Goal: Use online tool/utility: Utilize a website feature to perform a specific function

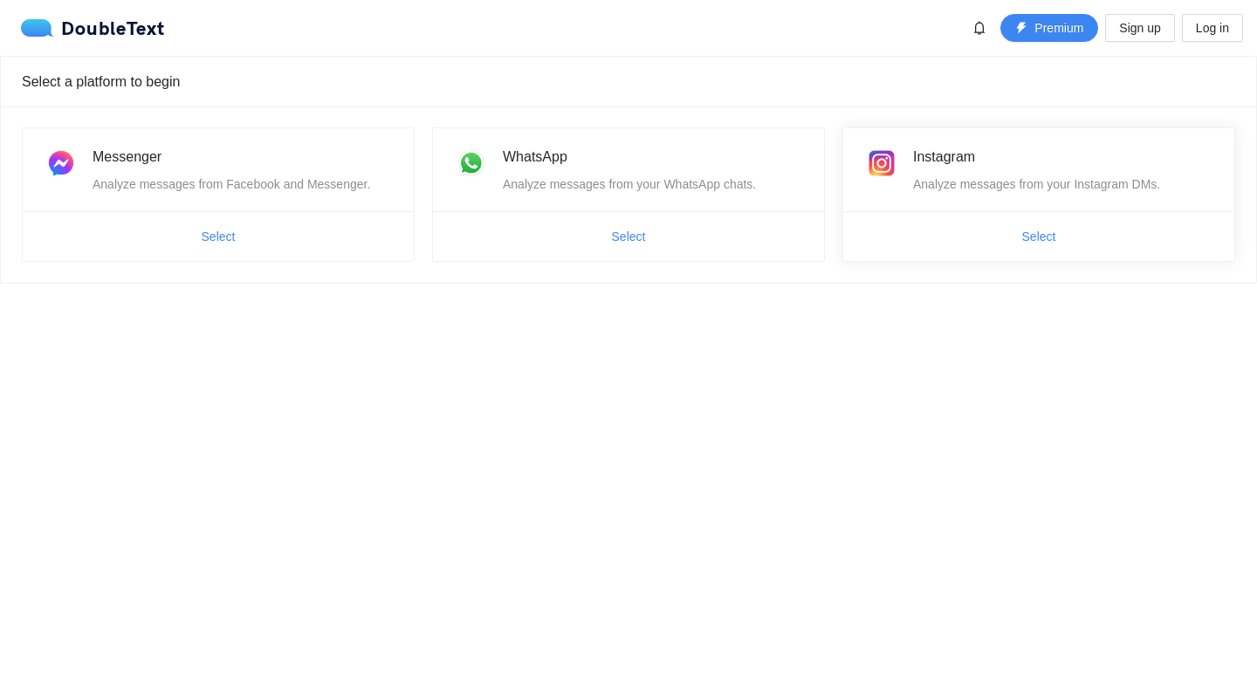
click at [971, 192] on div "Analyze messages from your Instagram DMs." at bounding box center [1063, 184] width 300 height 19
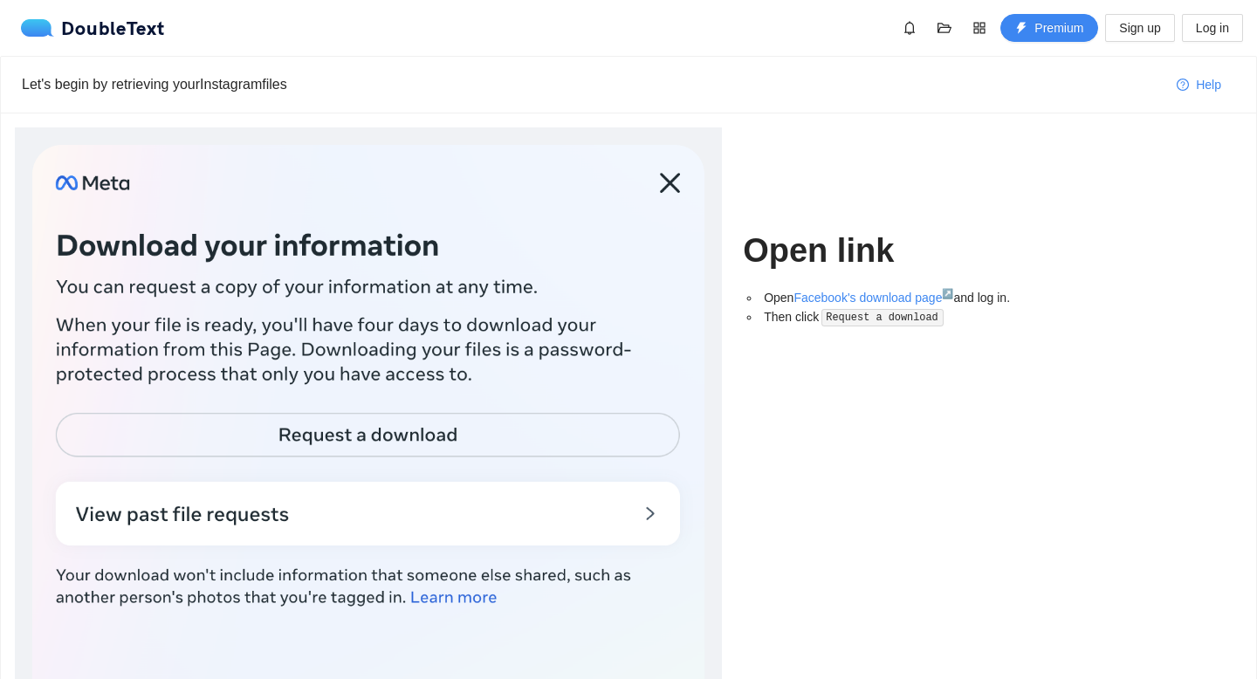
click at [522, 307] on div at bounding box center [368, 448] width 672 height 607
click at [799, 291] on link "Facebook's download page ↗" at bounding box center [874, 298] width 160 height 14
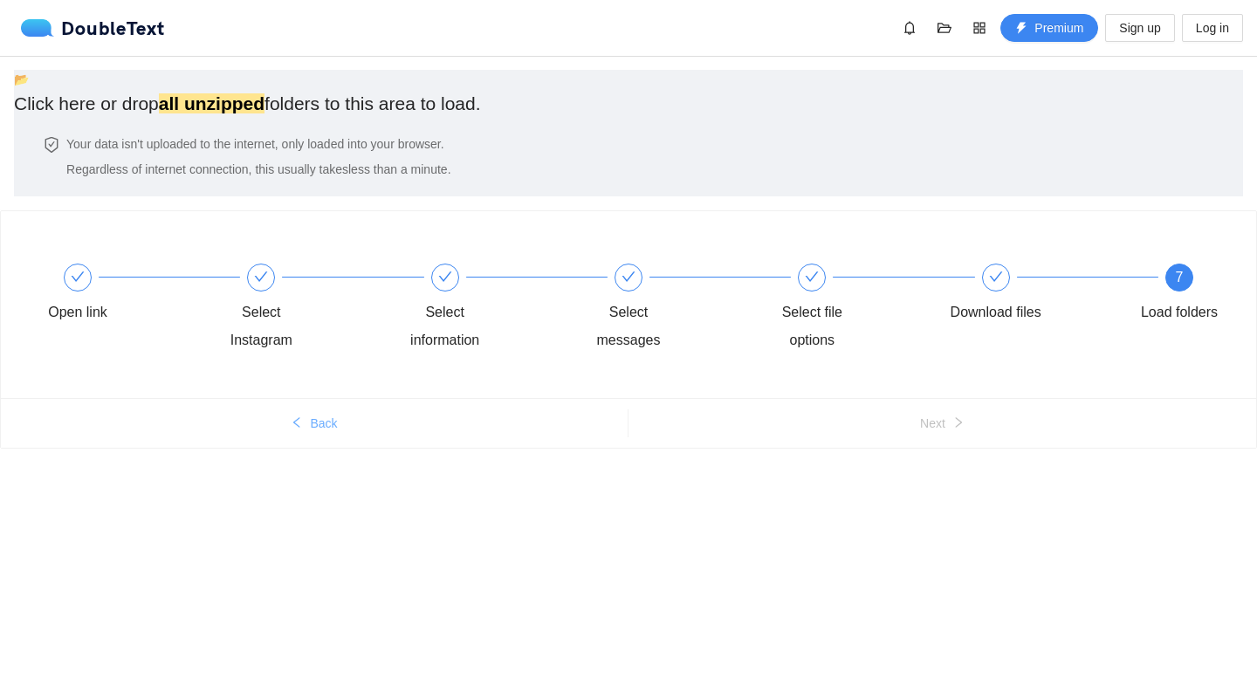
click at [332, 437] on button "Back" at bounding box center [314, 423] width 627 height 28
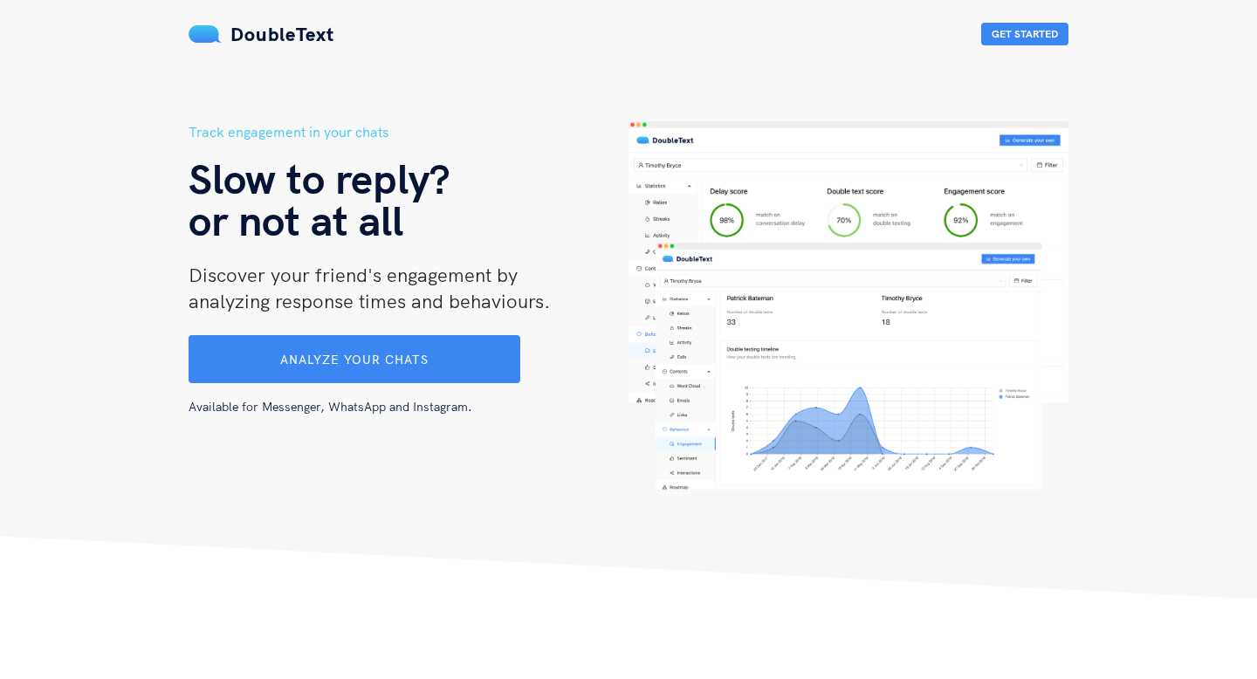
scroll to position [21, 0]
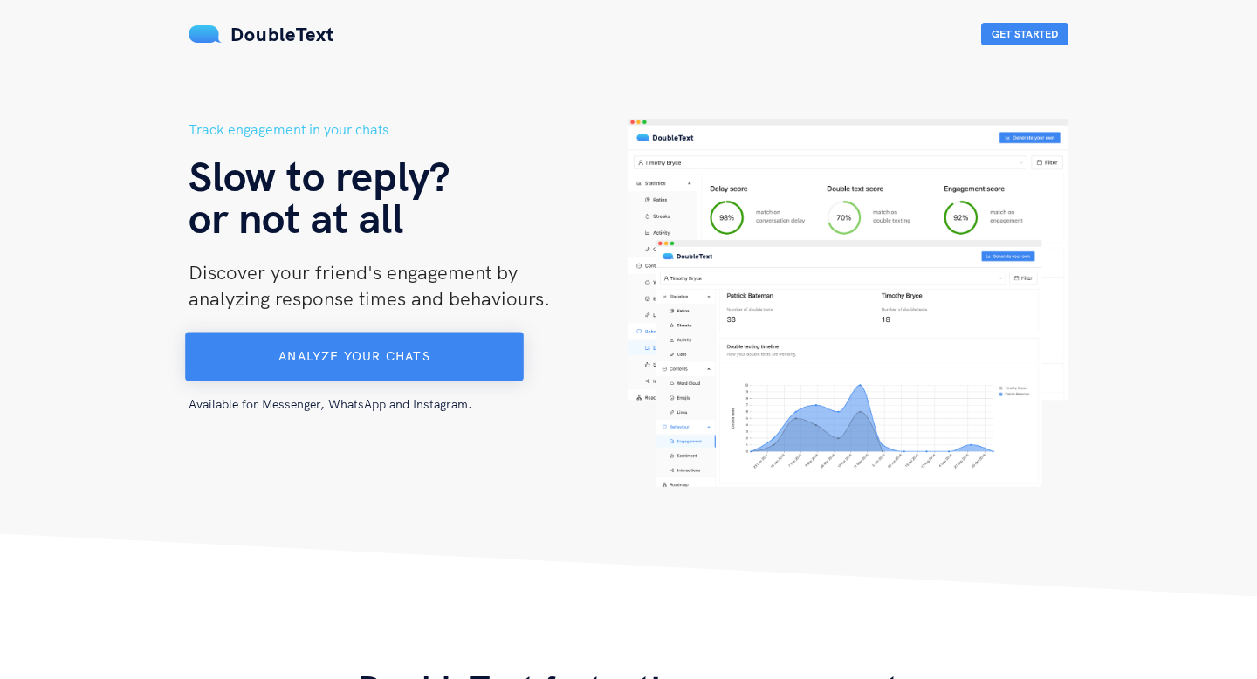
click at [357, 356] on span "Analyze your chats" at bounding box center [353, 356] width 151 height 16
